Goal: Information Seeking & Learning: Compare options

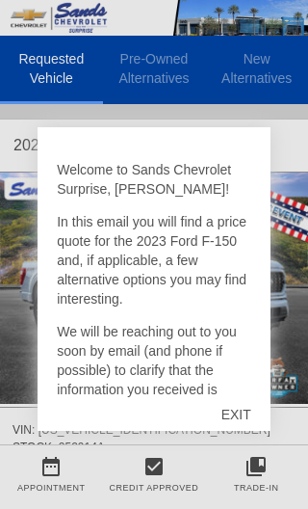
click at [235, 418] on div "EXIT" at bounding box center [236, 415] width 68 height 58
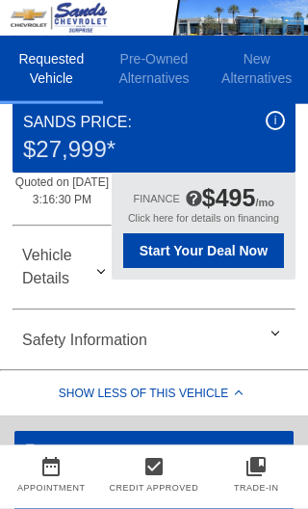
click at [279, 302] on div "Vehicle Details" at bounding box center [154, 266] width 283 height 69
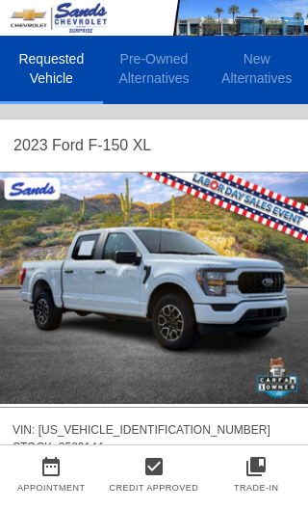
scroll to position [0, 2]
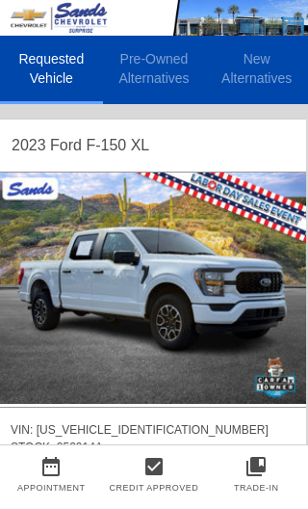
click at [245, 286] on img at bounding box center [152, 288] width 308 height 231
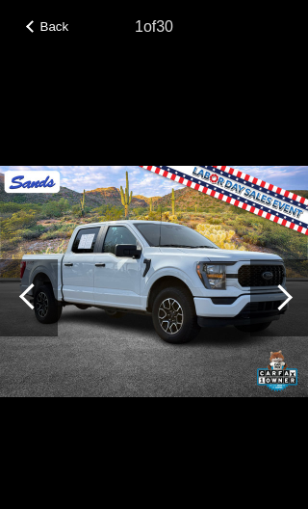
click at [236, 287] on img at bounding box center [154, 281] width 308 height 231
click at [283, 309] on div at bounding box center [280, 297] width 58 height 77
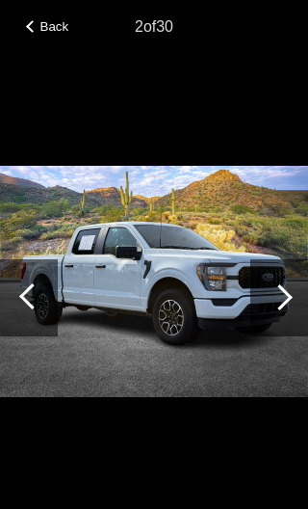
click at [278, 296] on div at bounding box center [280, 297] width 26 height 26
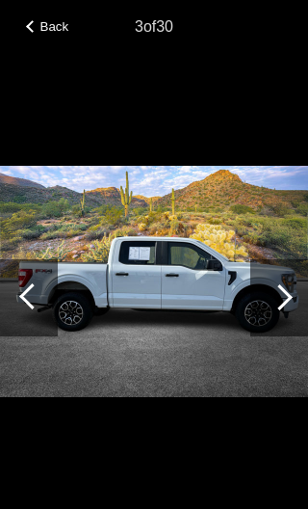
click at [286, 306] on div at bounding box center [280, 297] width 58 height 77
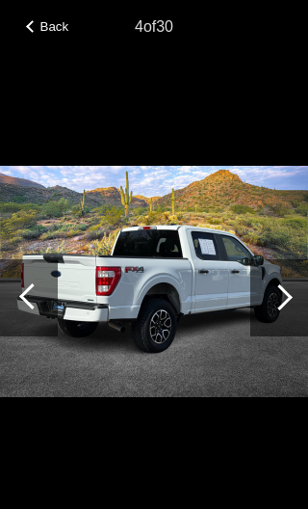
click at [284, 284] on div at bounding box center [280, 297] width 58 height 77
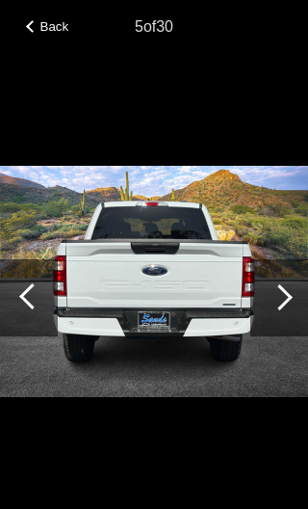
click at [285, 279] on div at bounding box center [280, 297] width 58 height 77
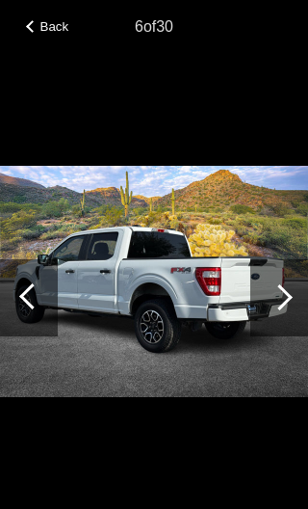
click at [291, 284] on div at bounding box center [280, 297] width 58 height 77
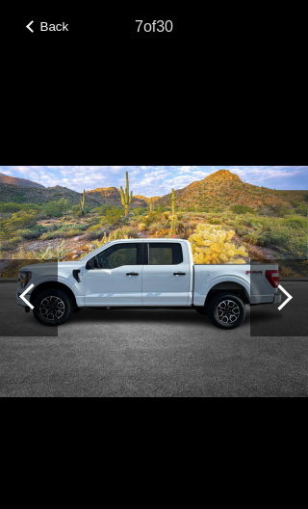
click at [287, 306] on div at bounding box center [280, 297] width 58 height 77
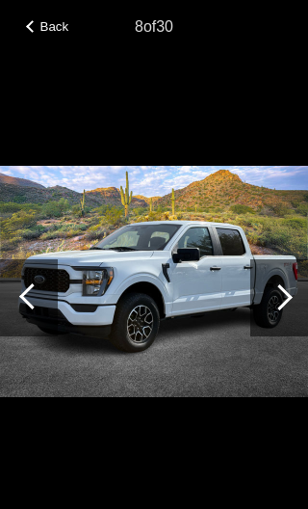
click at [284, 299] on div at bounding box center [280, 297] width 26 height 26
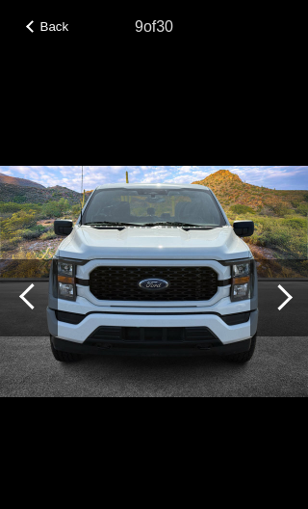
click at [278, 289] on div at bounding box center [280, 297] width 26 height 26
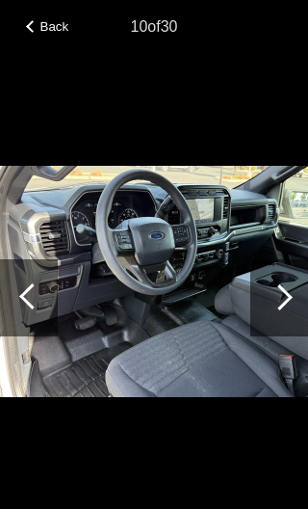
click at [283, 300] on div at bounding box center [280, 297] width 26 height 26
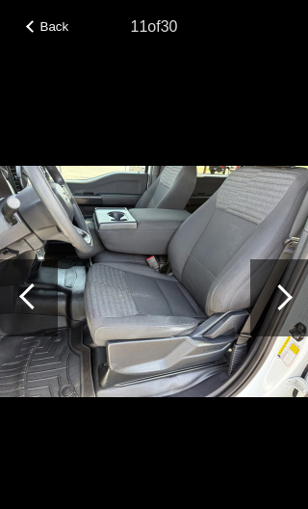
click at [290, 294] on div at bounding box center [280, 297] width 58 height 77
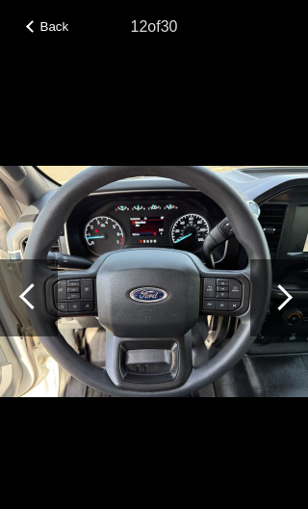
click at [283, 292] on div at bounding box center [280, 297] width 26 height 26
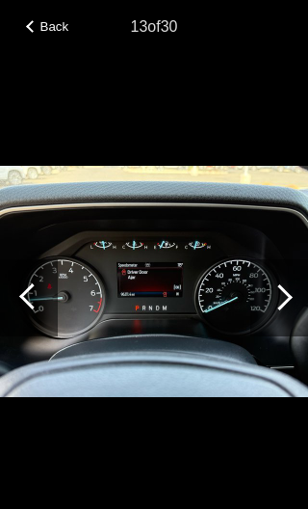
click at [290, 301] on div at bounding box center [280, 297] width 58 height 77
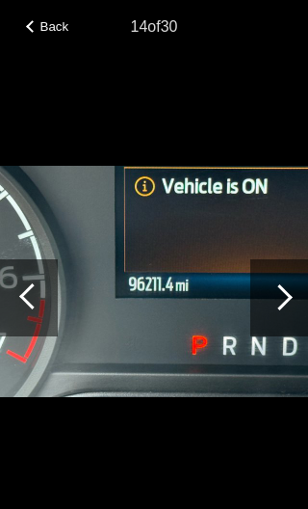
click at [286, 288] on div at bounding box center [280, 297] width 58 height 77
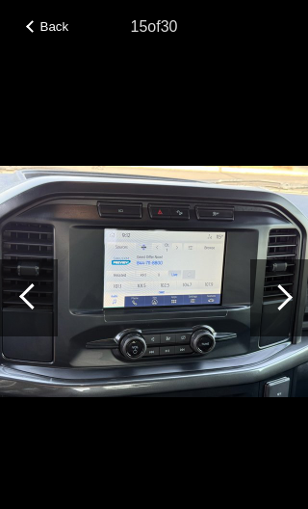
click at [288, 289] on div at bounding box center [280, 297] width 58 height 77
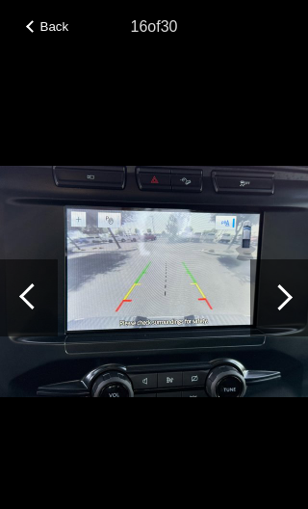
click at [298, 290] on div at bounding box center [280, 297] width 58 height 77
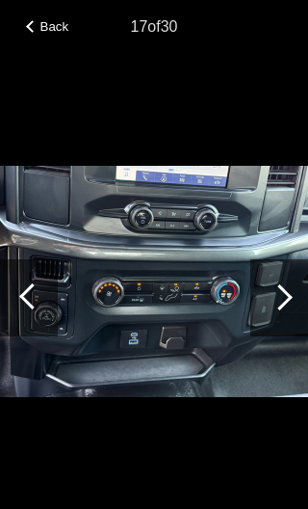
click at [299, 294] on div at bounding box center [280, 297] width 58 height 77
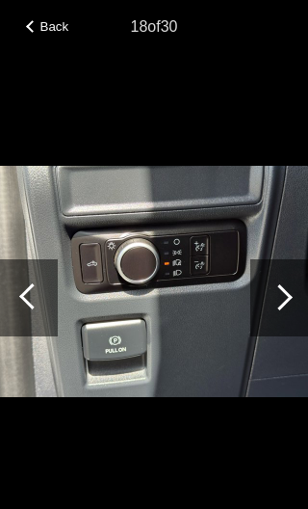
click at [295, 302] on div at bounding box center [280, 297] width 58 height 77
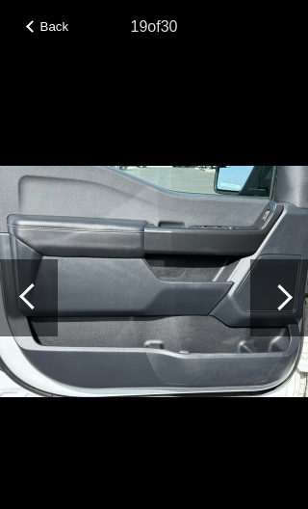
click at [292, 290] on div at bounding box center [280, 297] width 58 height 77
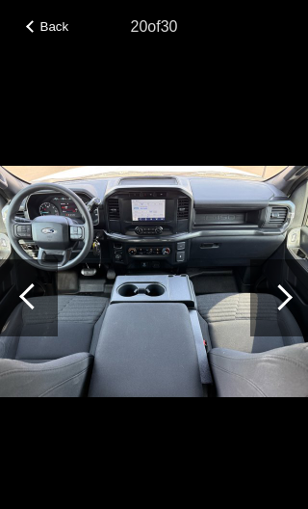
click at [62, 31] on span "Back" at bounding box center [54, 26] width 29 height 14
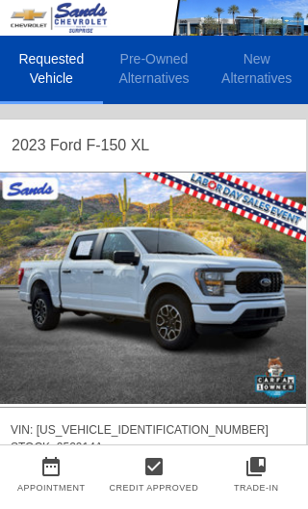
click at [175, 67] on li "Pre-Owned Alternatives" at bounding box center [154, 70] width 103 height 68
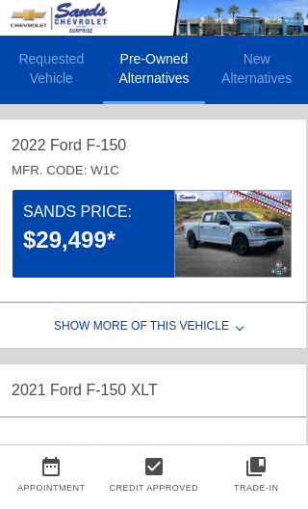
click at [280, 67] on li "New Alternatives" at bounding box center [256, 70] width 103 height 68
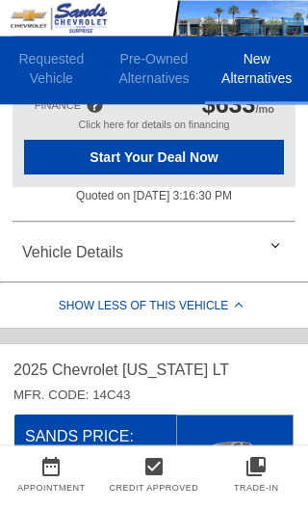
scroll to position [415, 0]
